Goal: Information Seeking & Learning: Find specific fact

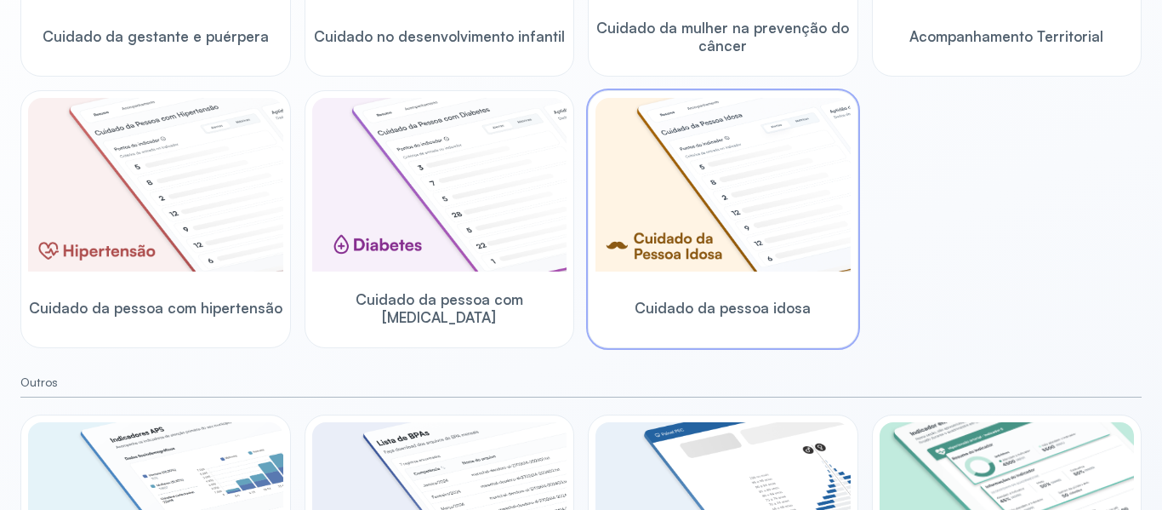
scroll to position [588, 0]
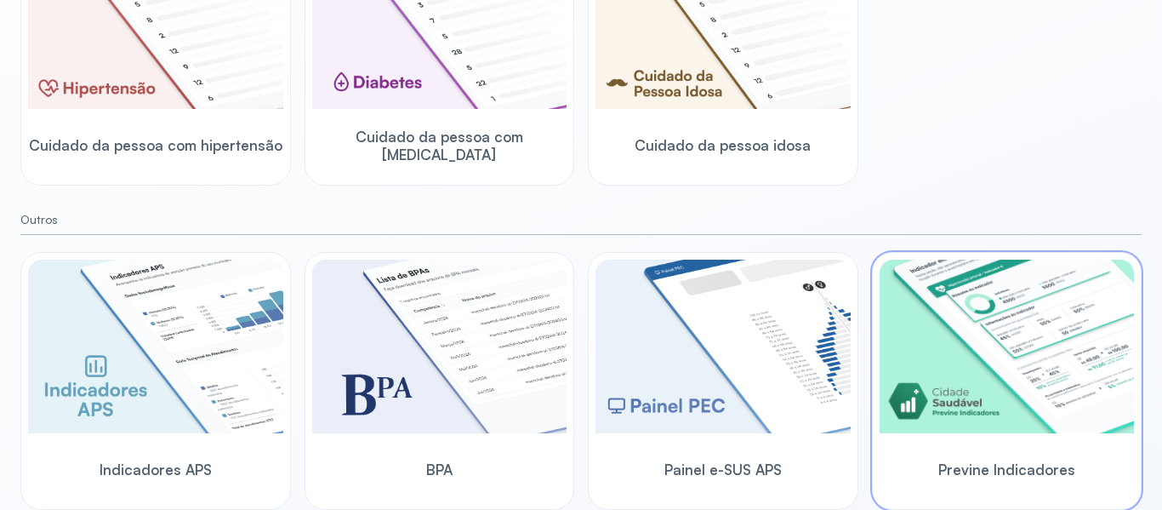
click at [994, 399] on img at bounding box center [1007, 346] width 255 height 174
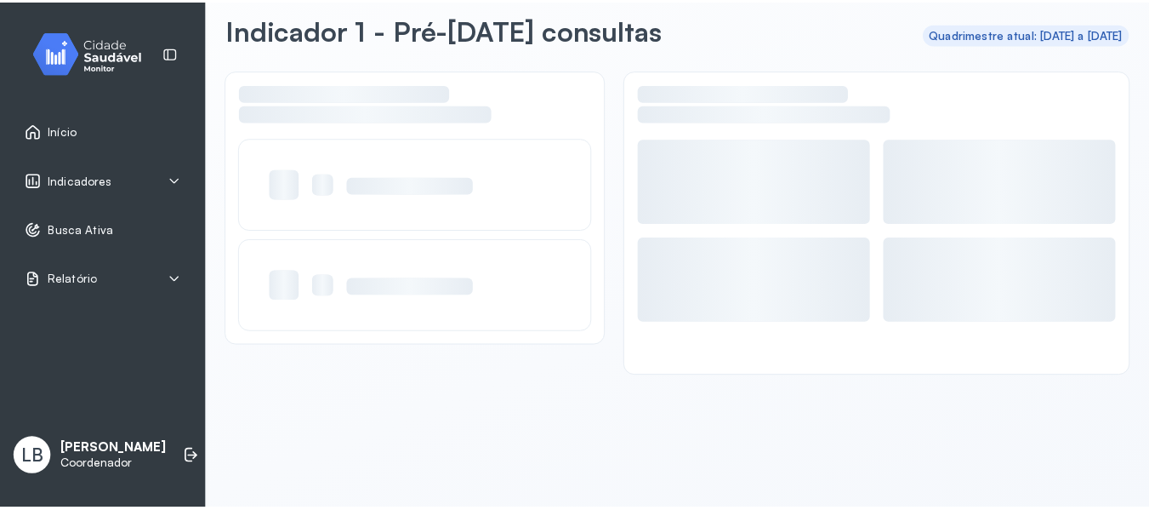
scroll to position [77, 0]
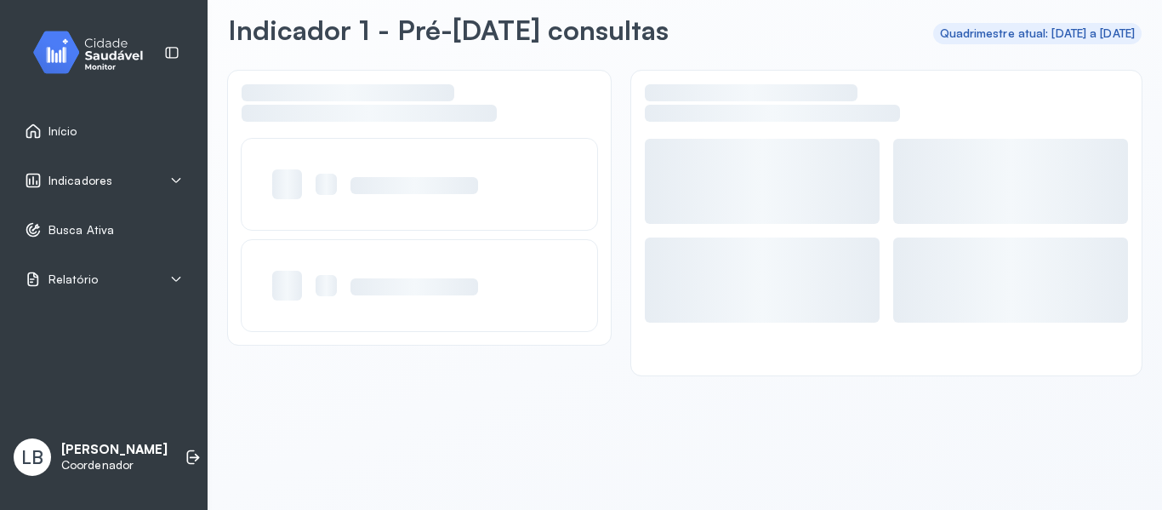
click at [133, 179] on div "Indicadores" at bounding box center [104, 180] width 158 height 17
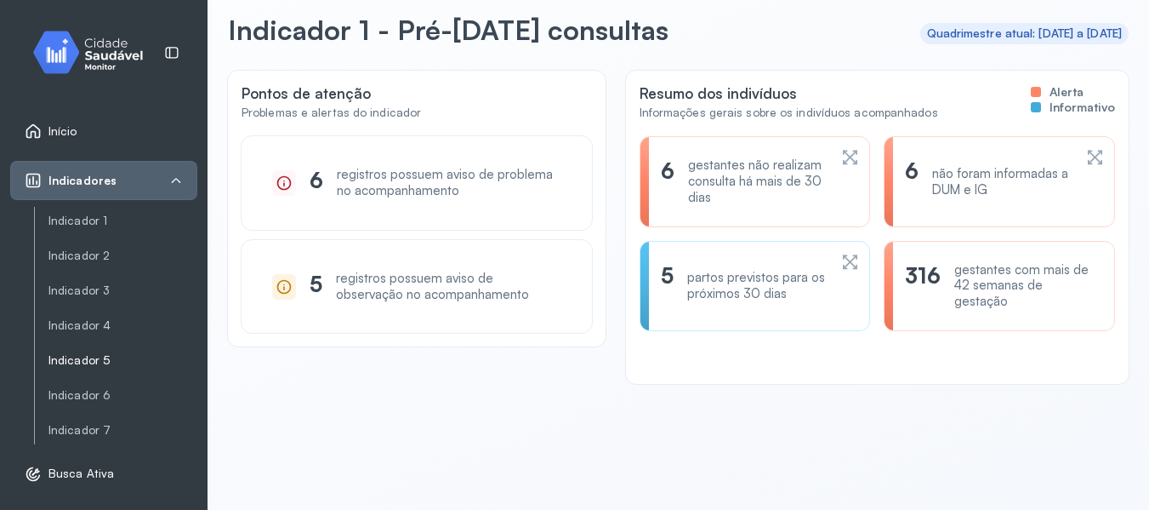
click at [95, 385] on link "Indicador 5" at bounding box center [122, 395] width 149 height 21
click at [81, 369] on link "Indicador 5" at bounding box center [122, 360] width 149 height 21
click at [85, 360] on link "Indicador 5" at bounding box center [122, 360] width 149 height 14
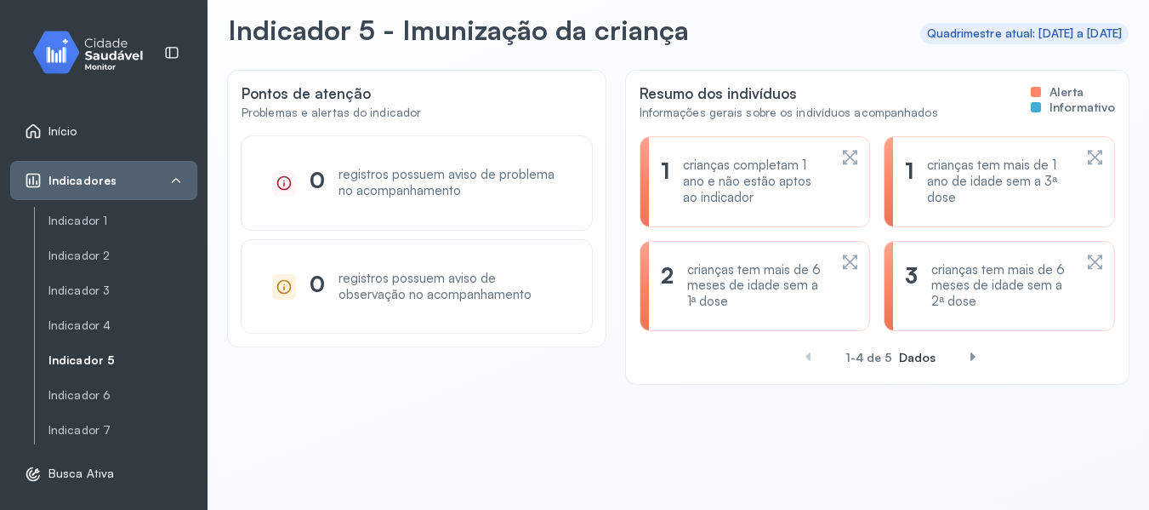
click at [962, 359] on span at bounding box center [973, 356] width 27 height 27
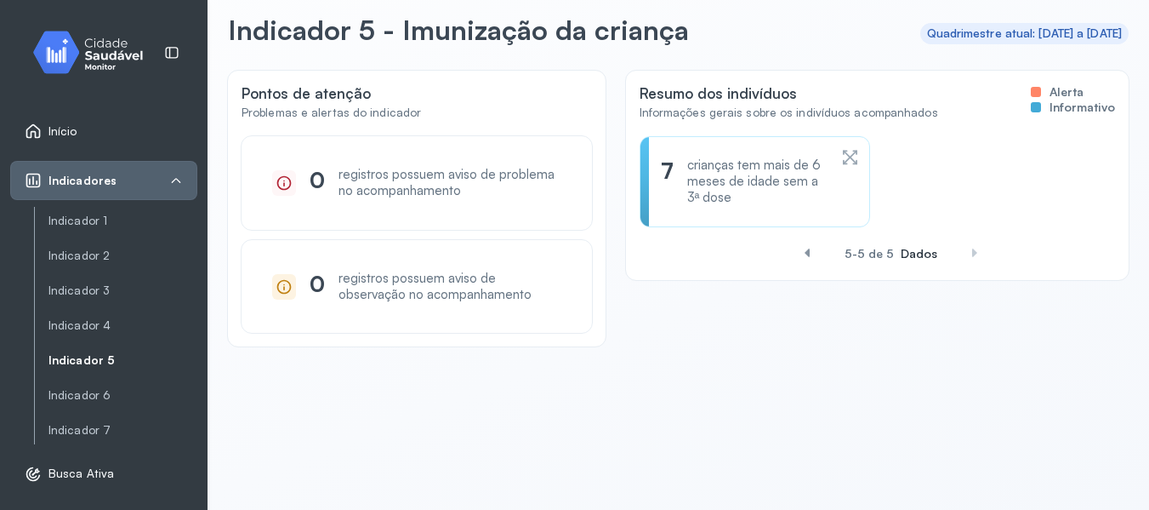
click at [772, 158] on div "crianças tem mais de 6 meses de idade sem a 3ª dose" at bounding box center [757, 181] width 140 height 48
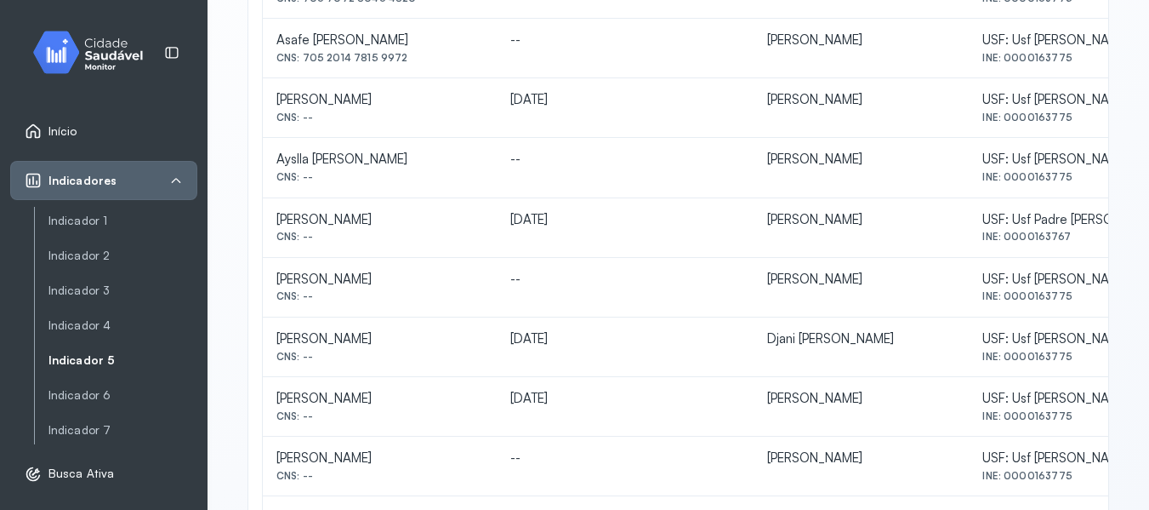
scroll to position [425, 0]
drag, startPoint x: 279, startPoint y: 215, endPoint x: 468, endPoint y: 213, distance: 188.9
copy div "[PERSON_NAME]"
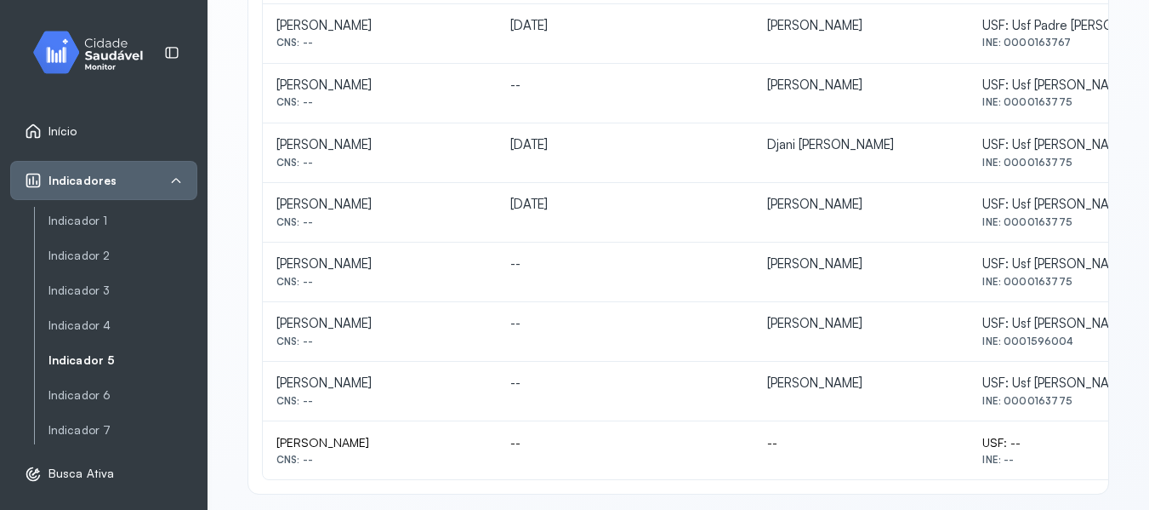
scroll to position [635, 0]
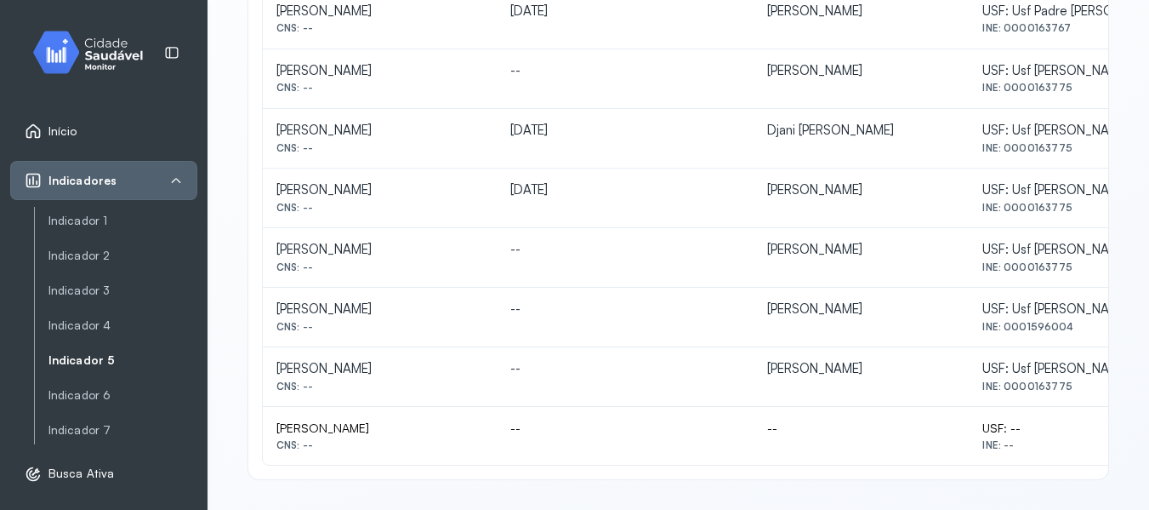
drag, startPoint x: 485, startPoint y: 308, endPoint x: 273, endPoint y: 302, distance: 211.9
click at [273, 302] on td "[PERSON_NAME] CNS: --" at bounding box center [380, 318] width 234 height 60
copy div "[PERSON_NAME]"
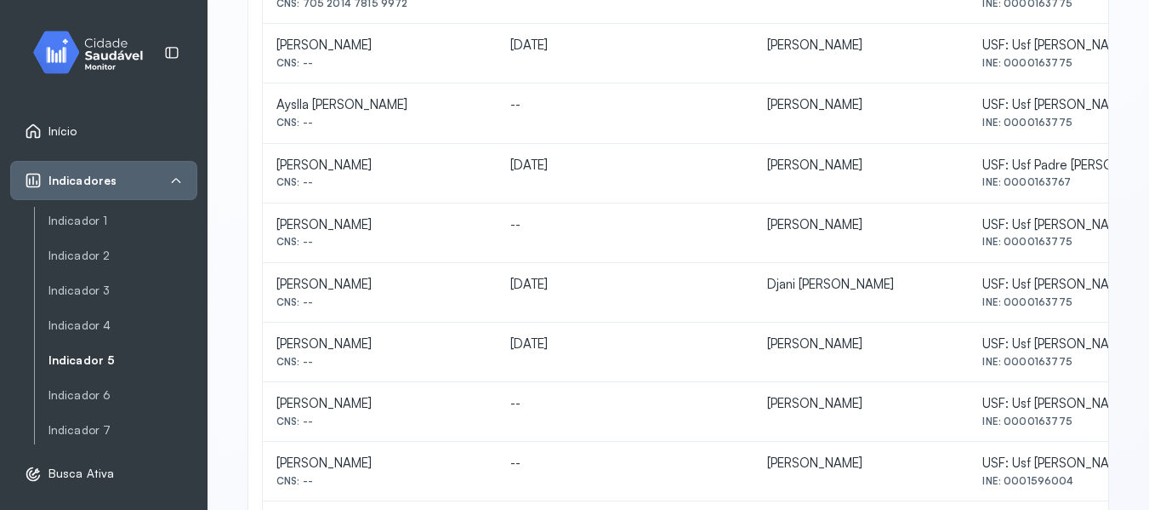
scroll to position [510, 0]
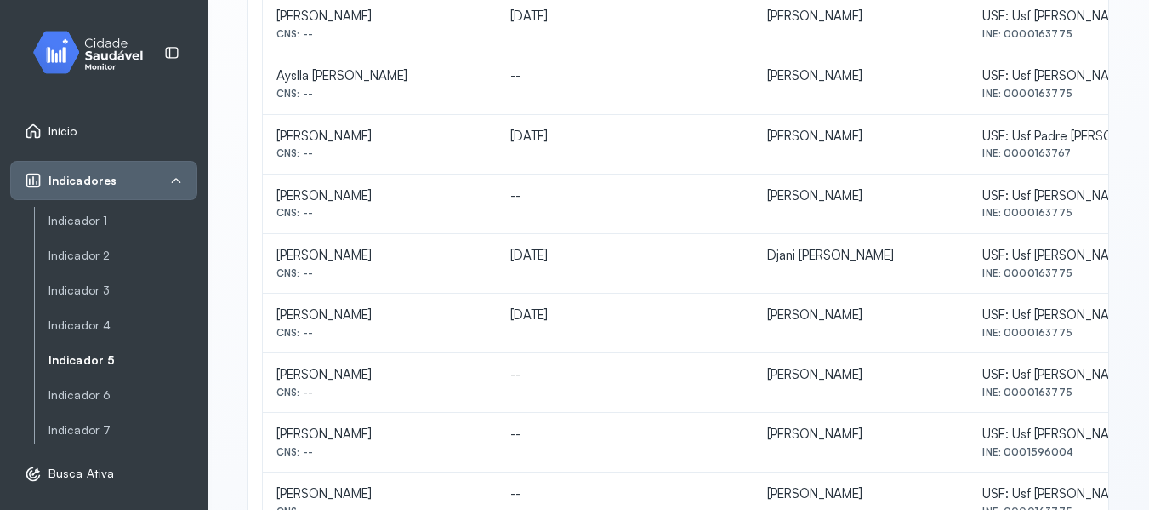
drag, startPoint x: 276, startPoint y: 18, endPoint x: 391, endPoint y: 25, distance: 115.9
click at [391, 25] on td "[PERSON_NAME] CNS: --" at bounding box center [380, 25] width 234 height 60
copy div "[PERSON_NAME]"
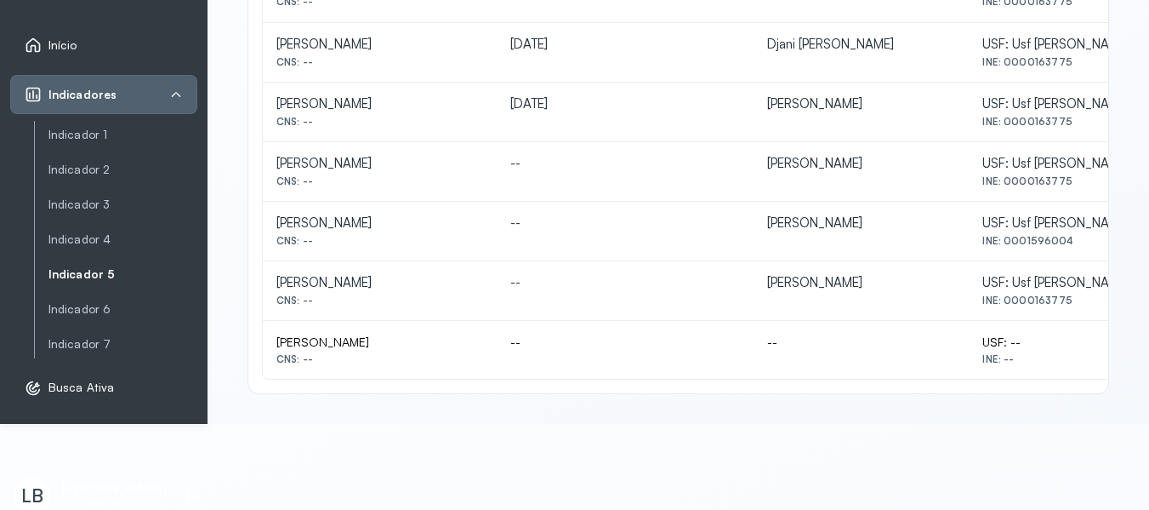
scroll to position [87, 0]
drag, startPoint x: 274, startPoint y: 335, endPoint x: 436, endPoint y: 342, distance: 161.8
click at [436, 342] on td "[PERSON_NAME] CNS: --" at bounding box center [380, 349] width 234 height 58
copy div "[PERSON_NAME]"
drag, startPoint x: 331, startPoint y: 324, endPoint x: 418, endPoint y: 350, distance: 90.7
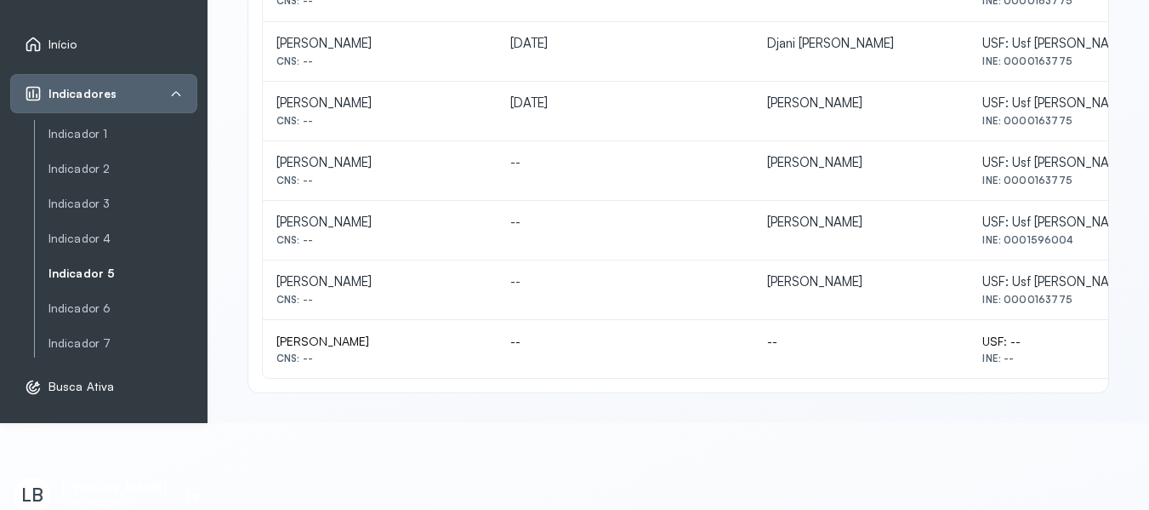
click at [332, 325] on td "[PERSON_NAME] CNS: --" at bounding box center [380, 349] width 234 height 58
click at [438, 345] on div "[PERSON_NAME]" at bounding box center [379, 340] width 207 height 15
drag, startPoint x: 439, startPoint y: 345, endPoint x: 333, endPoint y: 344, distance: 105.5
click at [333, 344] on div "[PERSON_NAME]" at bounding box center [379, 340] width 207 height 15
drag, startPoint x: 335, startPoint y: 346, endPoint x: 436, endPoint y: 360, distance: 101.3
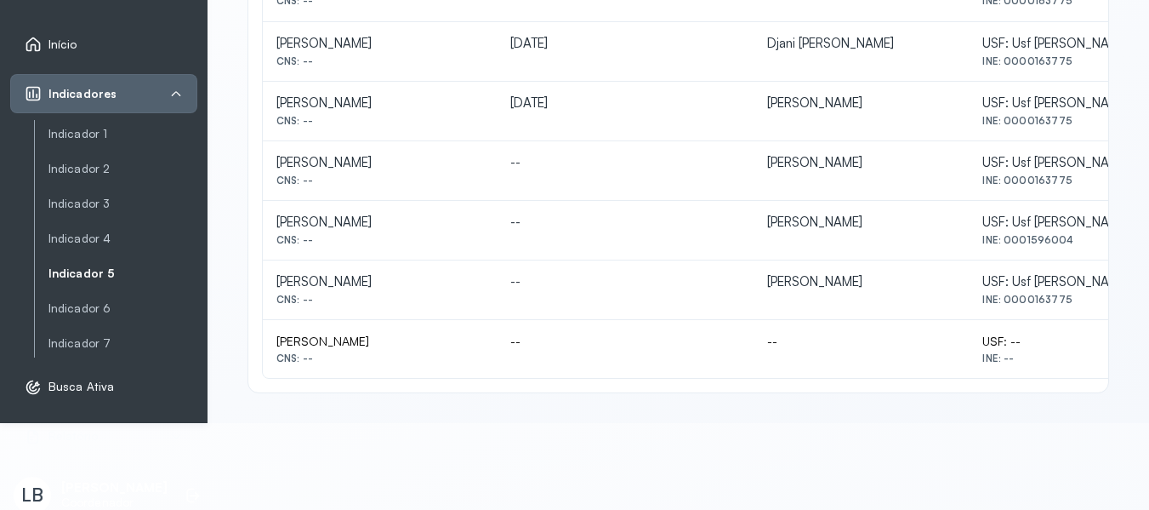
click at [432, 351] on div "[PERSON_NAME] CNS: --" at bounding box center [379, 348] width 207 height 31
click at [321, 423] on html "Início Indicadores Indicador 1 Indicador 2 Indicador 3 Indicador 4 Indicador 5 …" at bounding box center [574, 168] width 1149 height 510
drag, startPoint x: 274, startPoint y: 340, endPoint x: 438, endPoint y: 344, distance: 164.2
click at [438, 344] on td "[PERSON_NAME] CNS: --" at bounding box center [380, 349] width 234 height 58
copy div "[PERSON_NAME]"
